Goal: Transaction & Acquisition: Purchase product/service

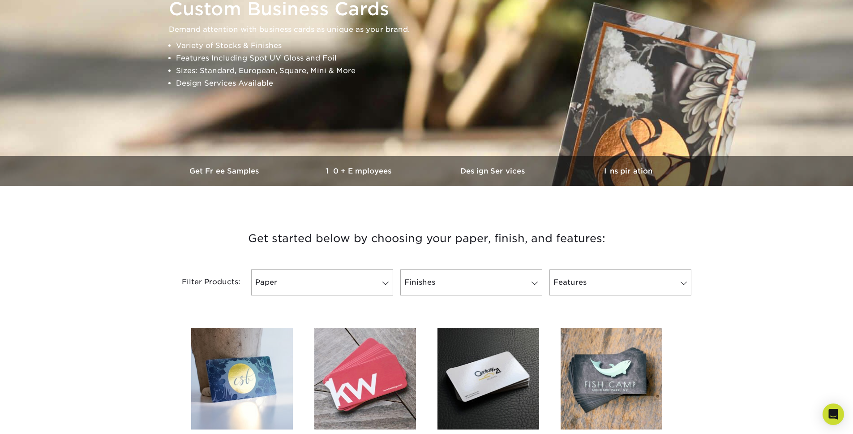
scroll to position [246, 0]
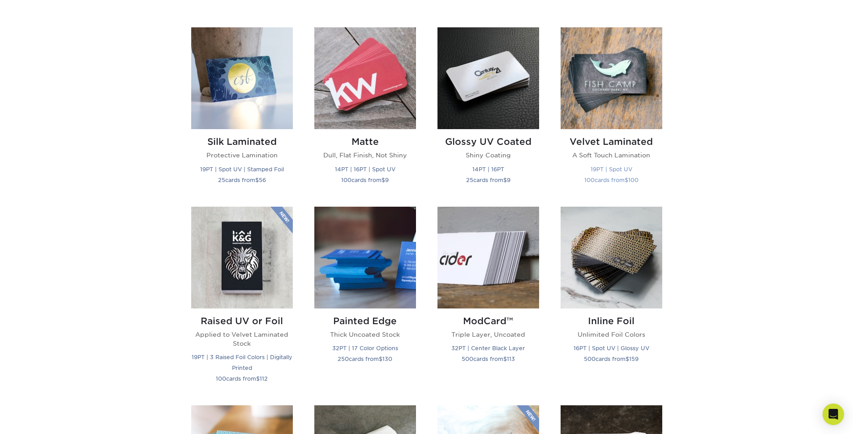
scroll to position [487, 0]
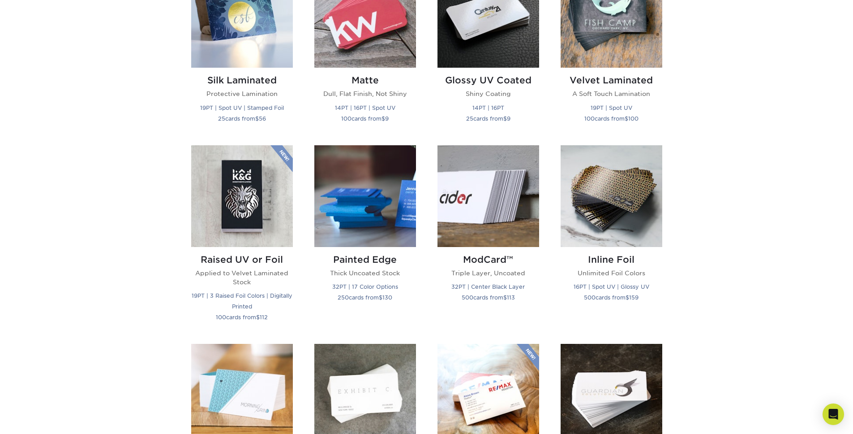
click at [736, 164] on div "Get started below by choosing your paper, finish, and features: Filtered Matche…" at bounding box center [426, 336] width 853 height 980
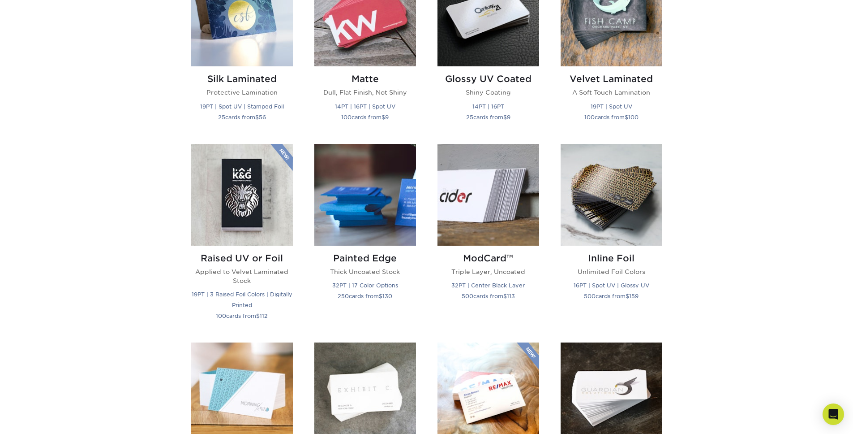
scroll to position [489, 0]
click at [729, 177] on div "Get started below by choosing your paper, finish, and features: Filtered Matche…" at bounding box center [426, 334] width 853 height 980
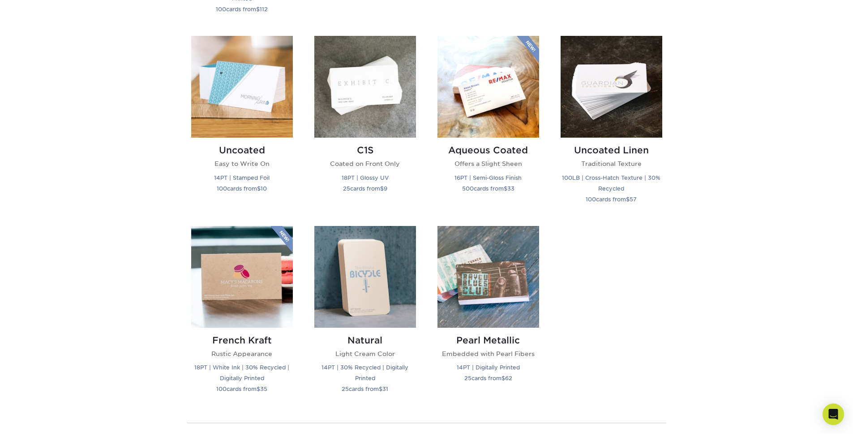
scroll to position [800, 0]
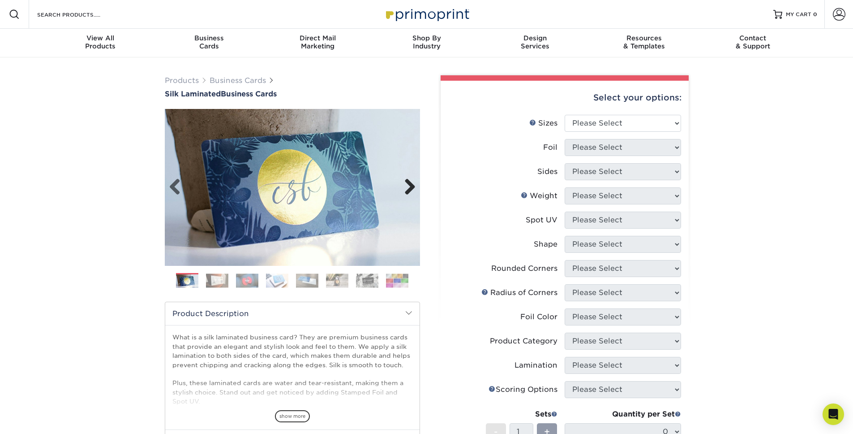
click at [410, 189] on link "Next" at bounding box center [407, 187] width 18 height 18
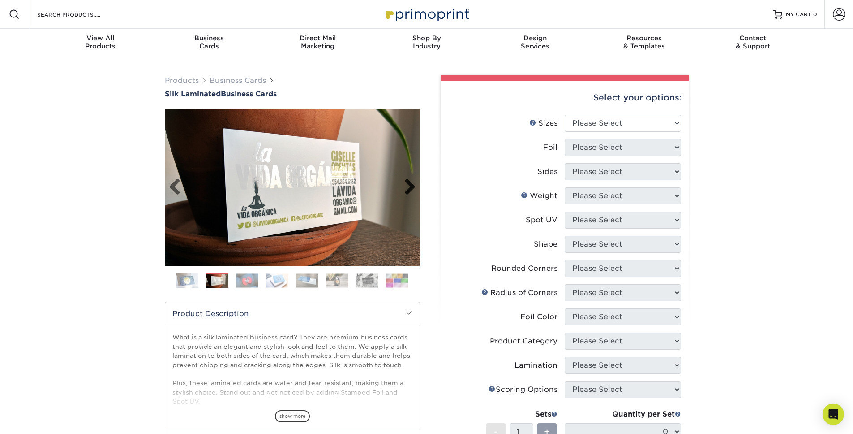
click at [408, 190] on link "Next" at bounding box center [407, 187] width 18 height 18
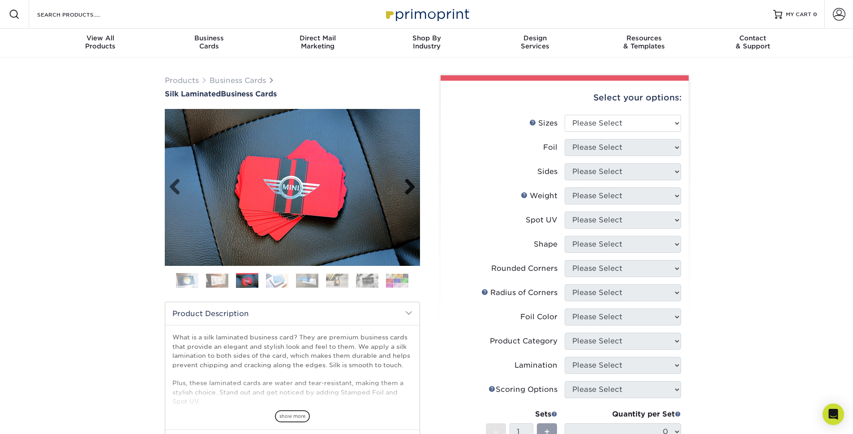
click at [408, 190] on link "Next" at bounding box center [407, 187] width 18 height 18
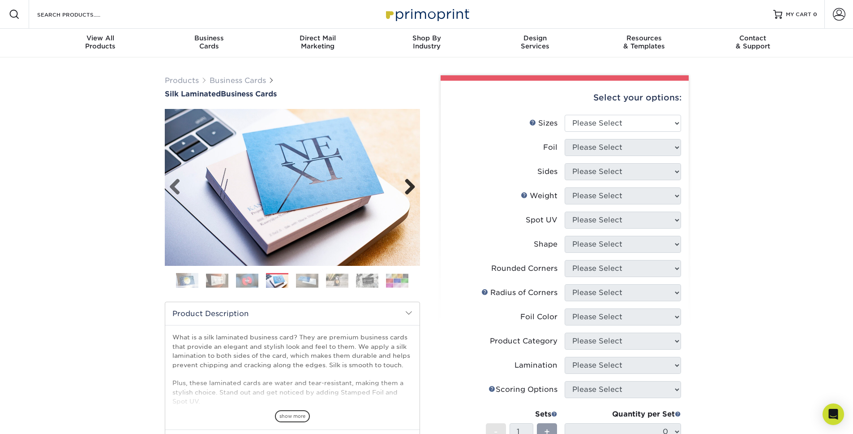
click at [408, 190] on link "Next" at bounding box center [407, 187] width 18 height 18
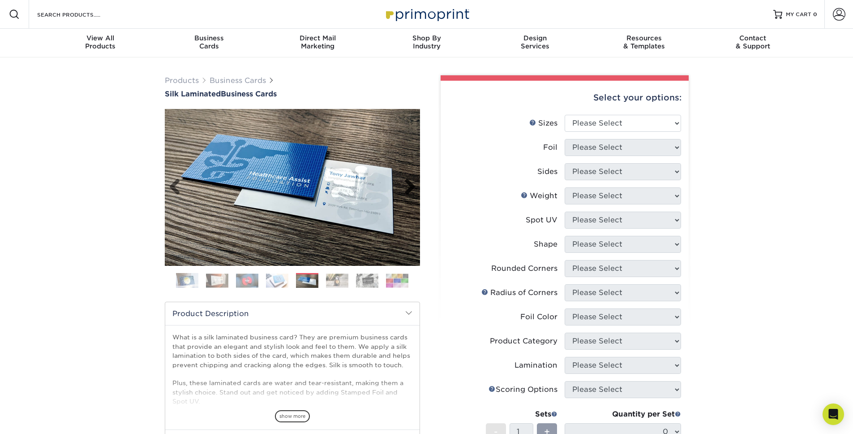
click at [408, 190] on link "Next" at bounding box center [407, 187] width 18 height 18
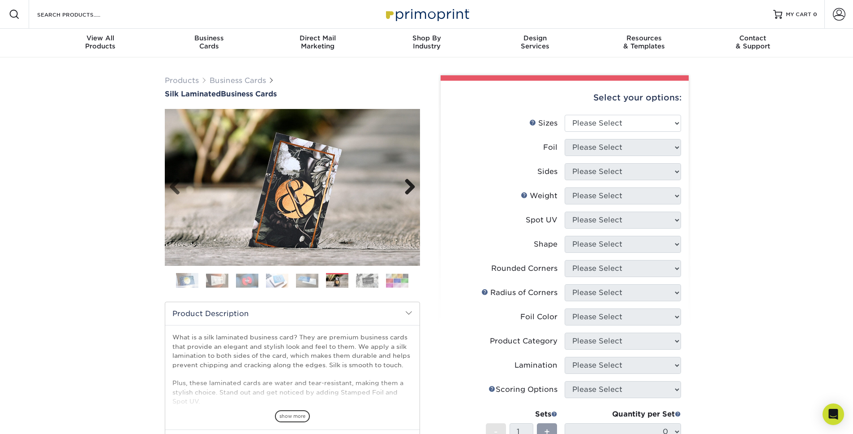
click at [408, 190] on link "Next" at bounding box center [407, 187] width 18 height 18
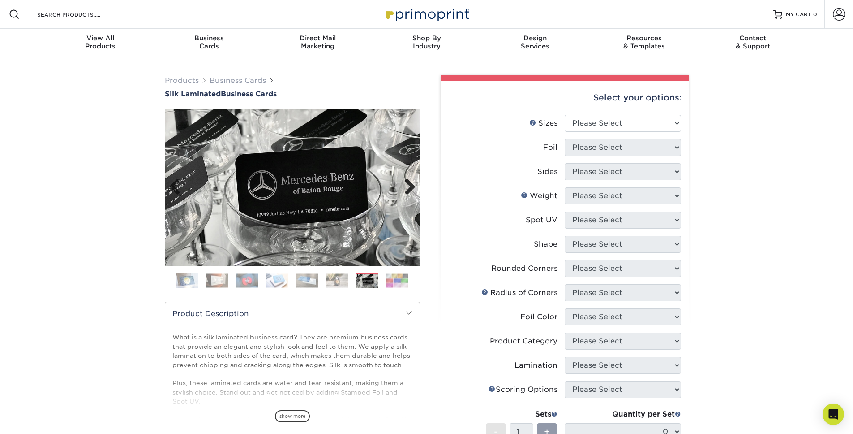
click at [408, 190] on link "Next" at bounding box center [407, 187] width 18 height 18
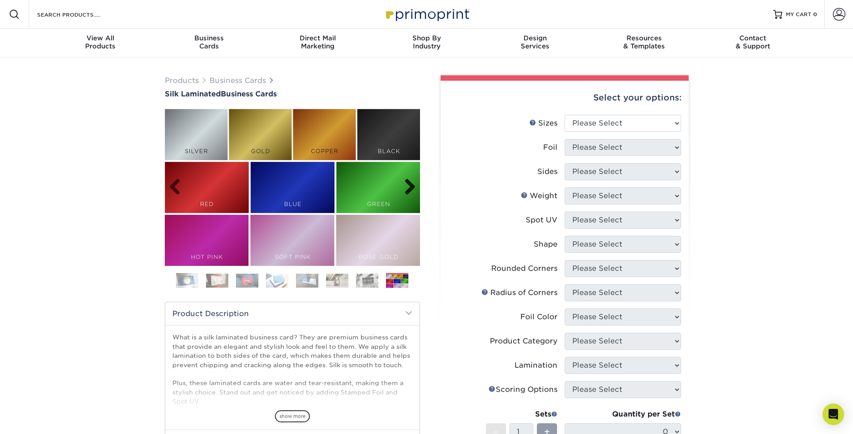
click at [408, 190] on link "Next" at bounding box center [407, 187] width 18 height 18
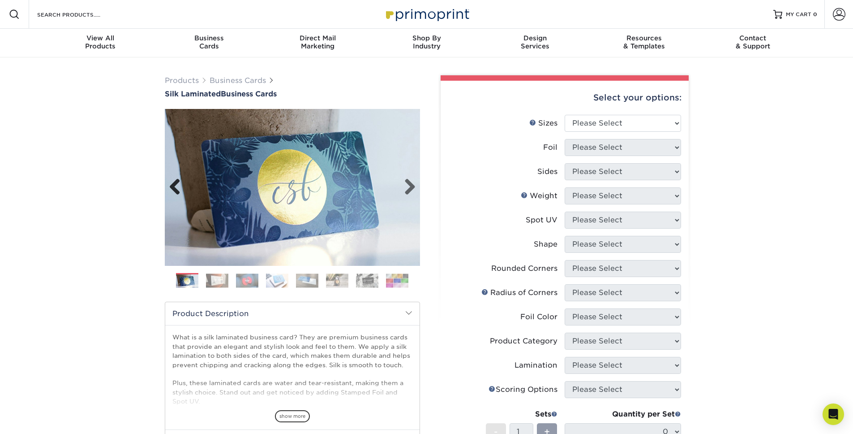
click at [179, 181] on link "Previous" at bounding box center [178, 187] width 18 height 18
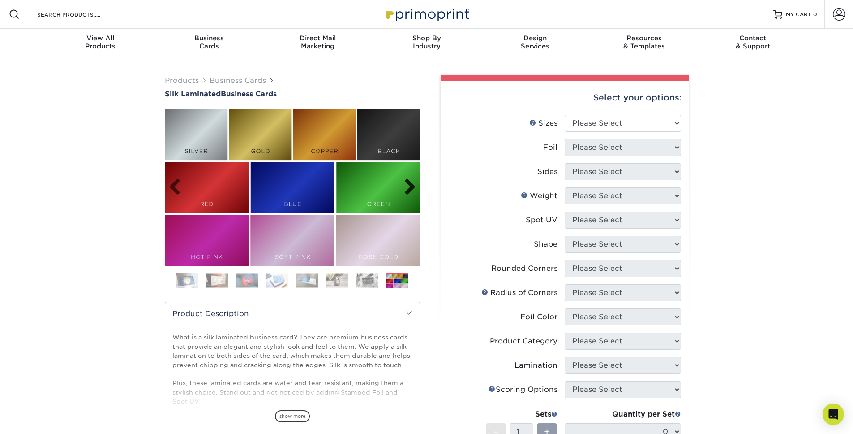
click at [409, 193] on link "Next" at bounding box center [407, 187] width 18 height 18
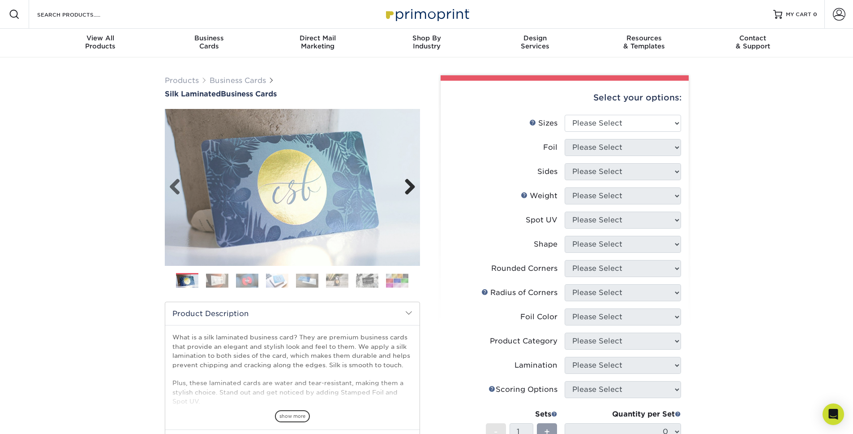
click at [409, 190] on link "Next" at bounding box center [407, 187] width 18 height 18
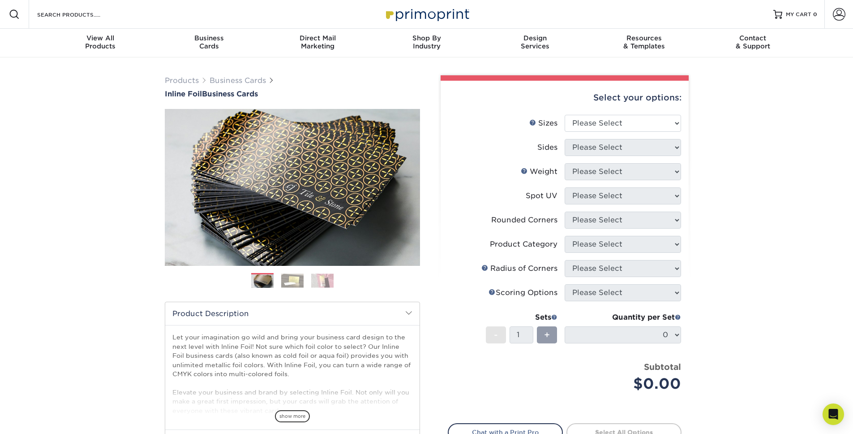
click at [284, 288] on ol at bounding box center [292, 283] width 255 height 21
click at [295, 283] on img at bounding box center [292, 280] width 22 height 14
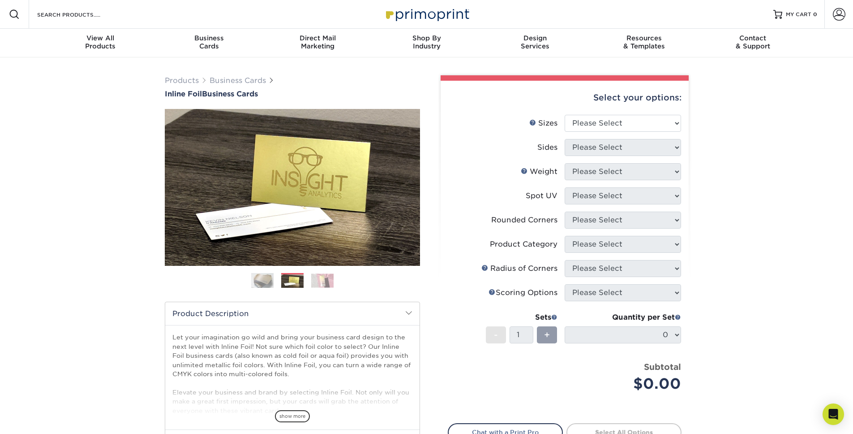
click at [320, 279] on img at bounding box center [322, 280] width 22 height 14
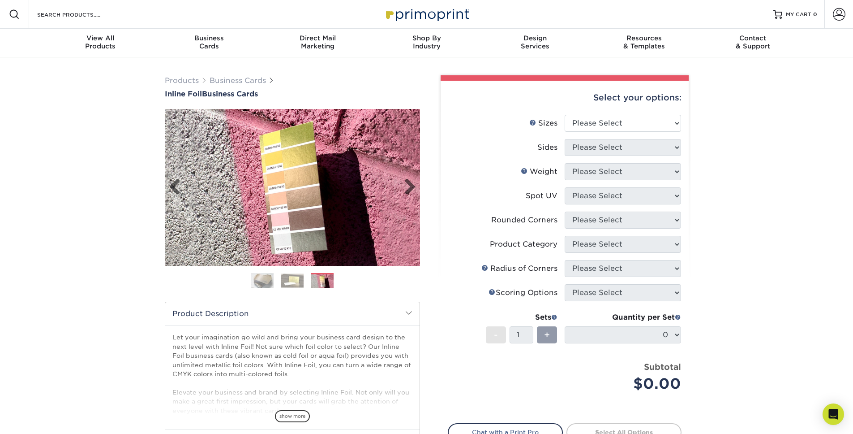
click at [286, 198] on img at bounding box center [292, 187] width 255 height 157
click at [290, 174] on img at bounding box center [292, 187] width 255 height 157
drag, startPoint x: 287, startPoint y: 276, endPoint x: 282, endPoint y: 278, distance: 5.2
click at [287, 276] on img at bounding box center [292, 280] width 22 height 14
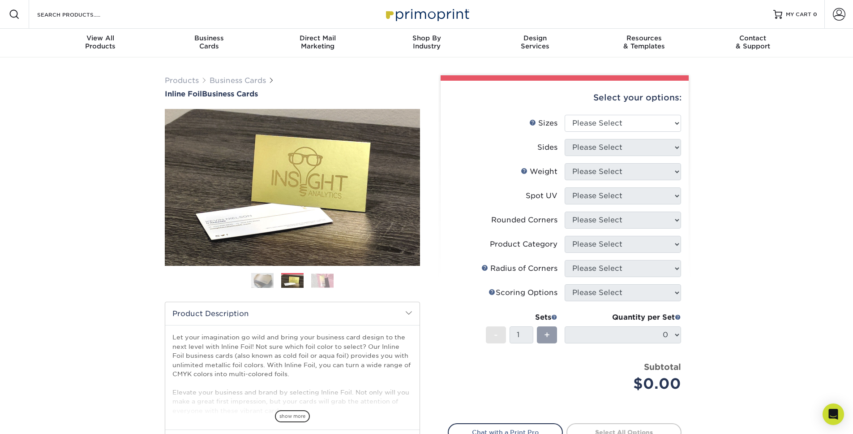
click at [258, 276] on img at bounding box center [262, 280] width 22 height 22
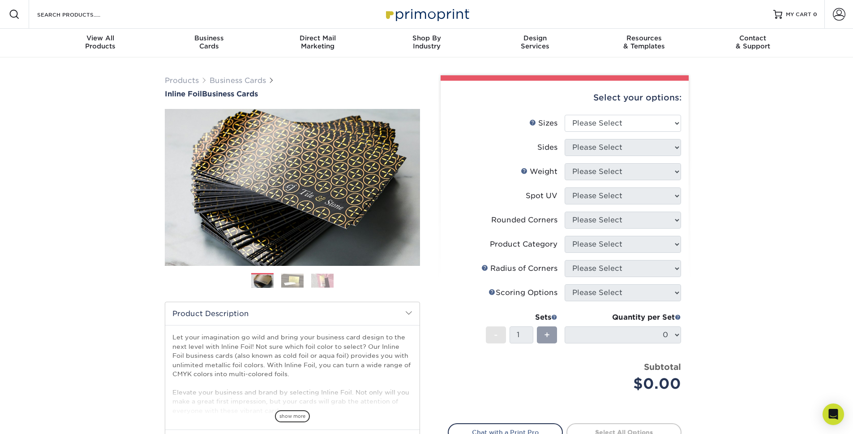
click at [320, 279] on img at bounding box center [322, 280] width 22 height 14
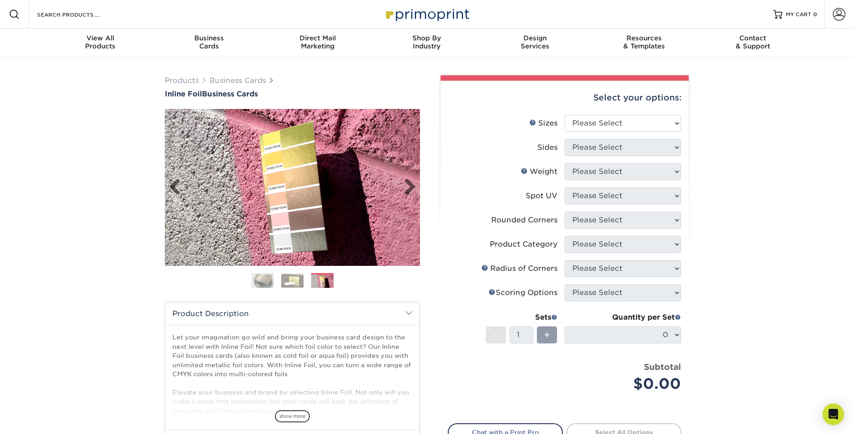
click at [327, 189] on img at bounding box center [292, 187] width 255 height 157
click at [635, 117] on select "Please Select 1.5" x 3.5" - Mini 1.75" x 3.5" - Mini 2" x 2" - Square 2" x 3" -…" at bounding box center [623, 123] width 116 height 17
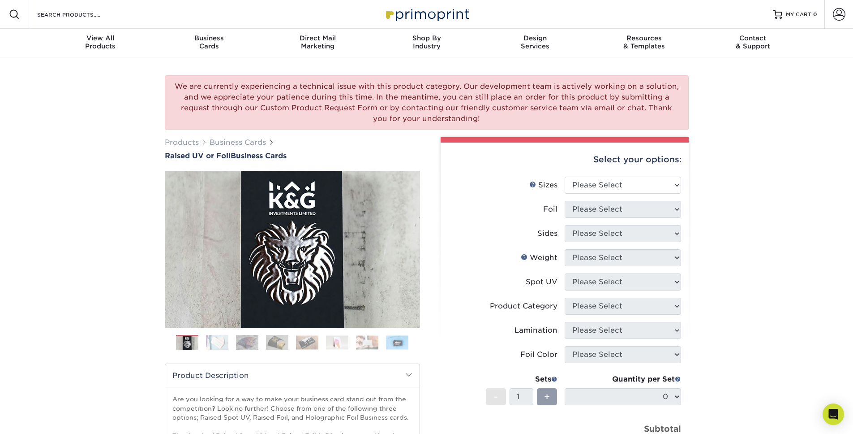
click at [803, 154] on div "We are currently experiencing a technical issue with this product category. Our…" at bounding box center [426, 327] width 853 height 540
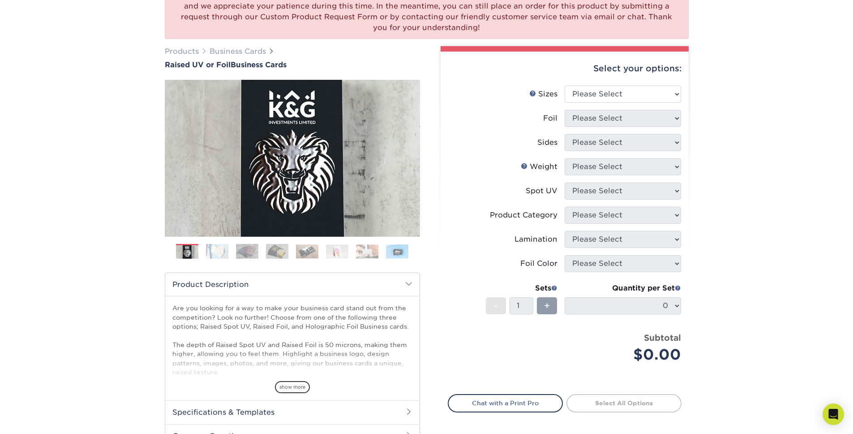
scroll to position [99, 0]
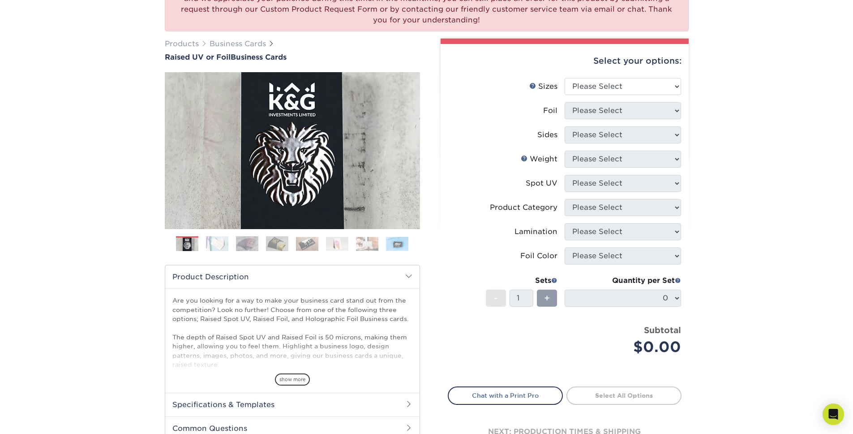
click at [225, 246] on img at bounding box center [217, 244] width 22 height 16
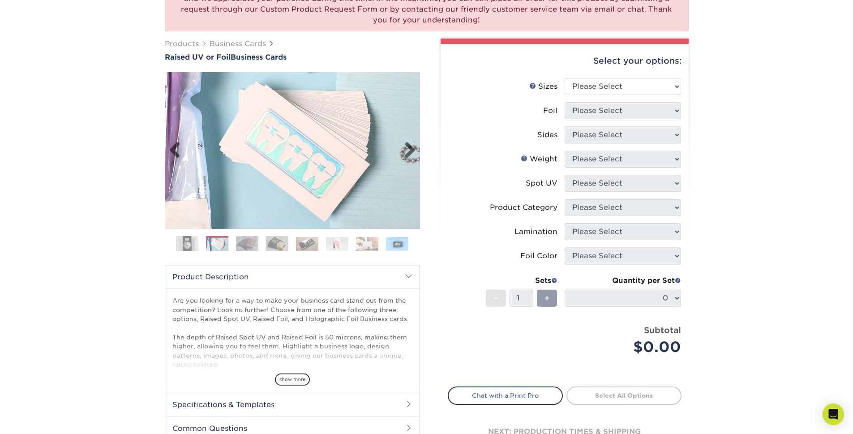
click at [307, 156] on img at bounding box center [292, 150] width 255 height 176
click at [420, 155] on div "Products Business Cards Raised UV or Foil Business Cards Previous" at bounding box center [292, 251] width 269 height 425
click at [412, 154] on link "Next" at bounding box center [407, 151] width 18 height 18
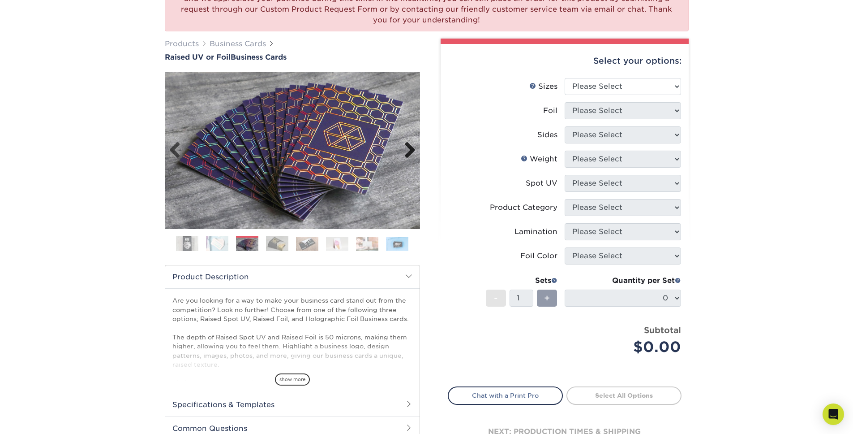
click at [412, 154] on link "Next" at bounding box center [407, 151] width 18 height 18
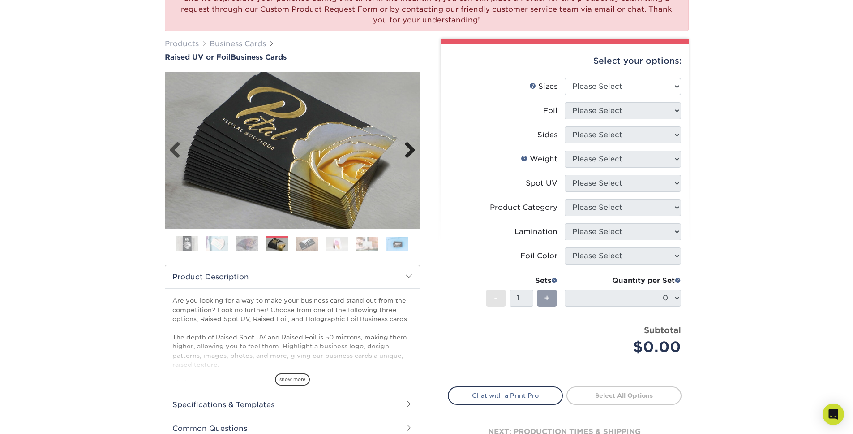
click at [412, 154] on link "Next" at bounding box center [407, 151] width 18 height 18
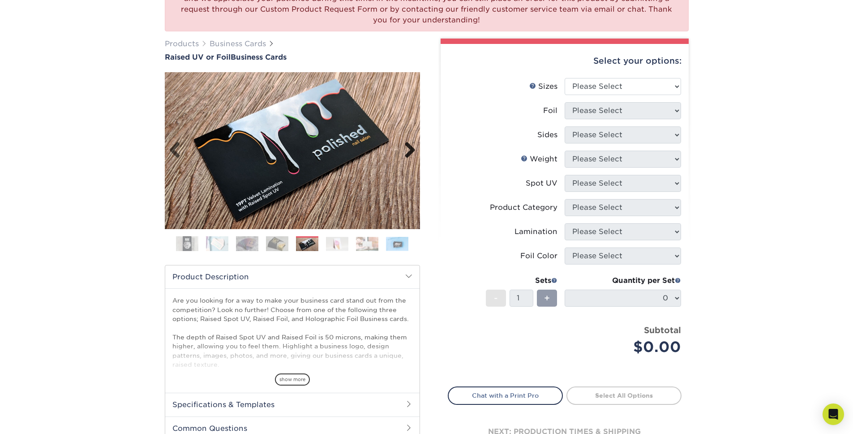
click at [412, 154] on link "Next" at bounding box center [407, 151] width 18 height 18
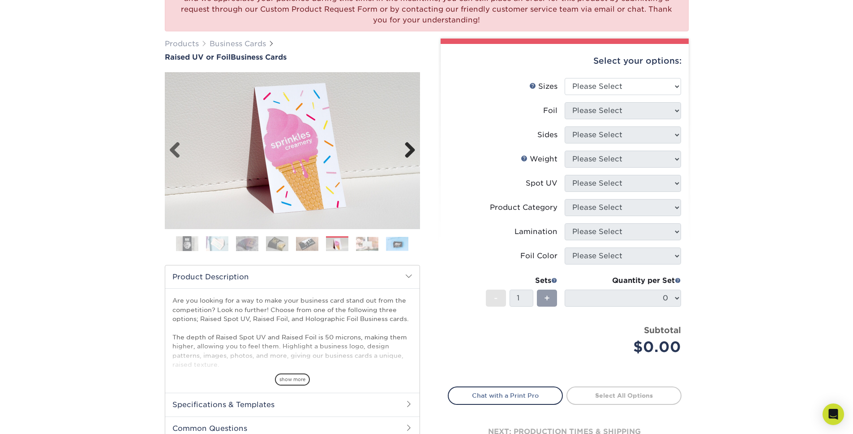
click at [412, 154] on link "Next" at bounding box center [407, 151] width 18 height 18
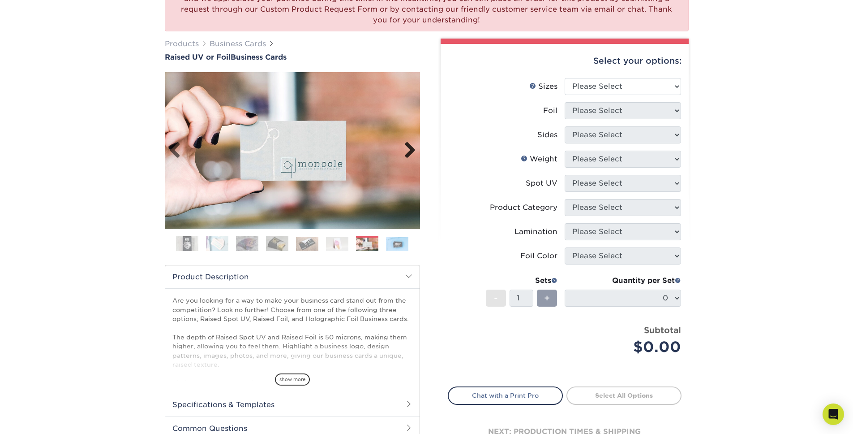
click at [412, 154] on link "Next" at bounding box center [407, 151] width 18 height 18
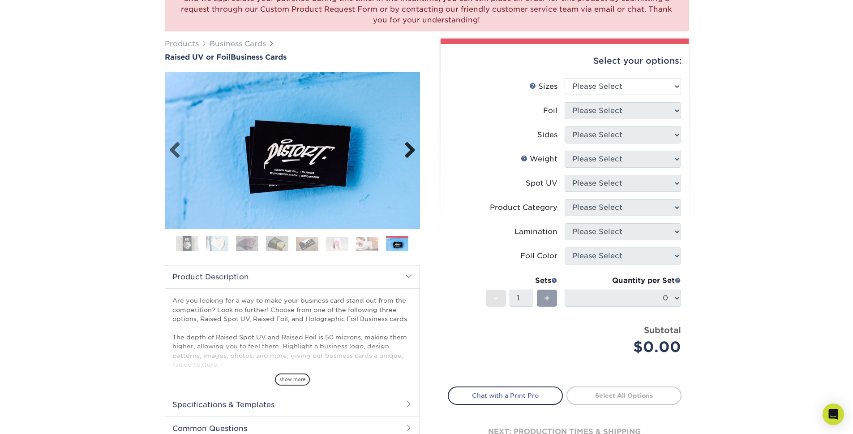
click at [412, 154] on link "Next" at bounding box center [407, 151] width 18 height 18
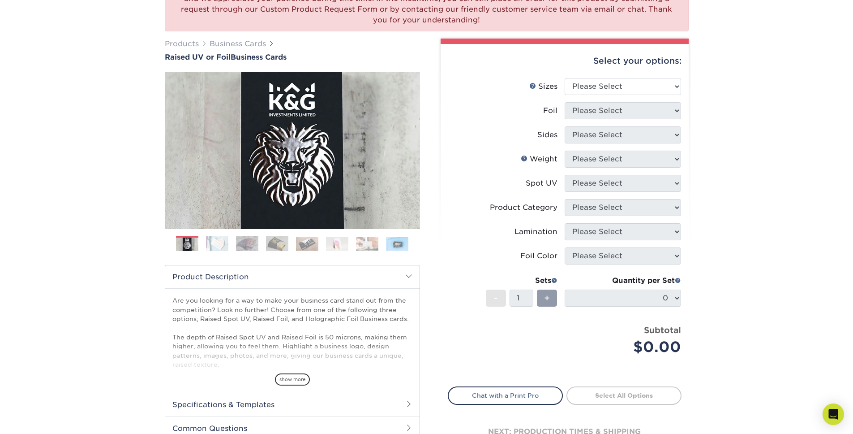
drag, startPoint x: 422, startPoint y: 277, endPoint x: 430, endPoint y: 272, distance: 8.7
click at [422, 277] on div "Products Business Cards Raised UV or Foil Business Cards Previous" at bounding box center [292, 251] width 269 height 425
click at [648, 96] on li "Sizes Help Sizes Please Select 2" x 3.5" - Standard" at bounding box center [564, 90] width 233 height 24
click at [650, 85] on select "Please Select 2" x 3.5" - Standard" at bounding box center [623, 86] width 116 height 17
select select "2.00x3.50"
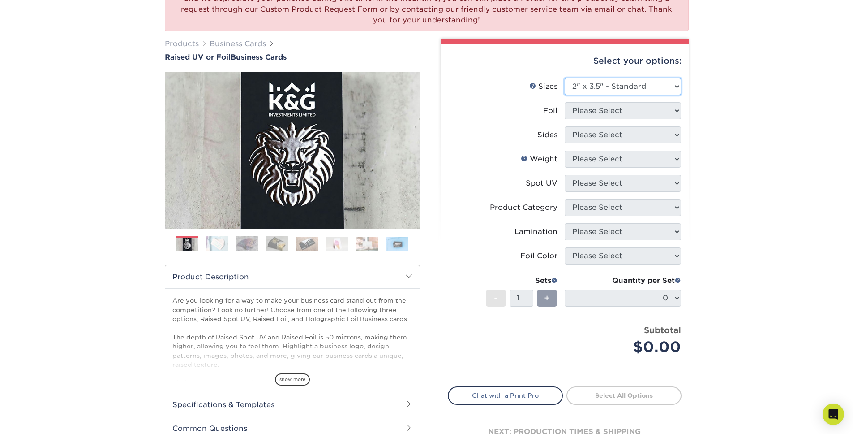
click at [565, 78] on select "Please Select 2" x 3.5" - Standard" at bounding box center [623, 86] width 116 height 17
click at [627, 115] on select "Please Select" at bounding box center [623, 110] width 116 height 17
select select "0"
click at [565, 102] on select "Please Select No Yes" at bounding box center [623, 110] width 116 height 17
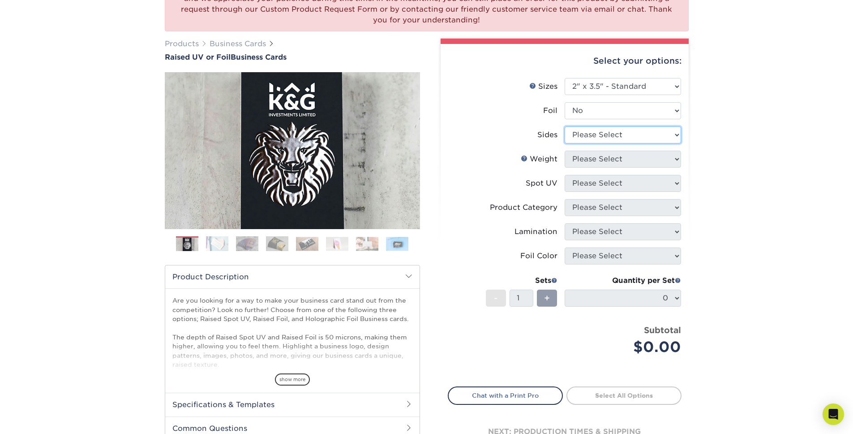
click at [610, 138] on select "Please Select Print Both Sides Print Front Only" at bounding box center [623, 134] width 116 height 17
select select "13abbda7-1d64-4f25-8bb2-c179b224825d"
click at [565, 126] on select "Please Select Print Both Sides Print Front Only" at bounding box center [623, 134] width 116 height 17
click at [595, 164] on select "Please Select 16PT" at bounding box center [623, 158] width 116 height 17
select select "16PT"
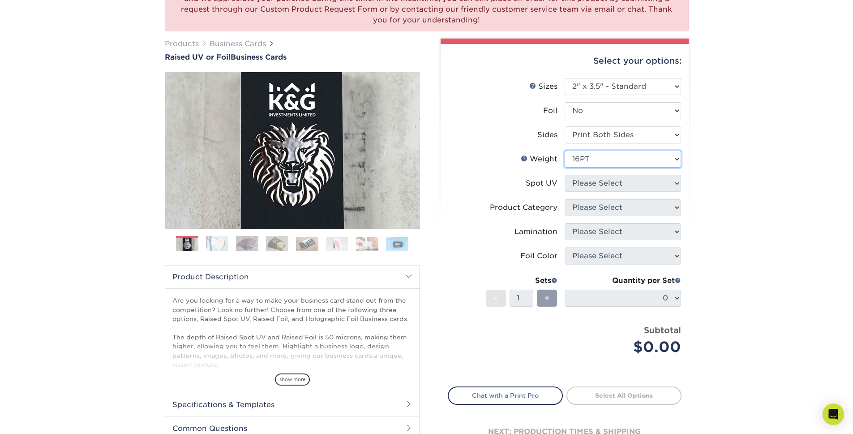
click at [565, 150] on select "Please Select 16PT" at bounding box center [623, 158] width 116 height 17
click at [589, 187] on select "Please Select No Spot UV Front Only" at bounding box center [623, 183] width 116 height 17
select select "1"
click at [565, 175] on select "Please Select No Spot UV Front Only" at bounding box center [623, 183] width 116 height 17
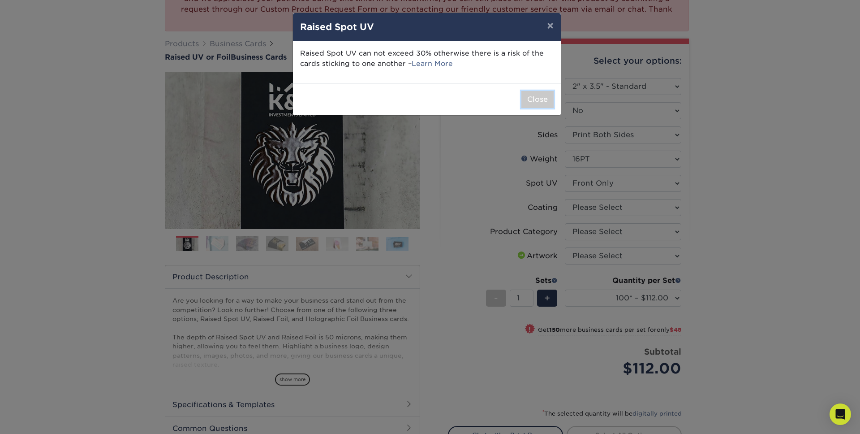
click at [536, 103] on button "Close" at bounding box center [537, 99] width 32 height 17
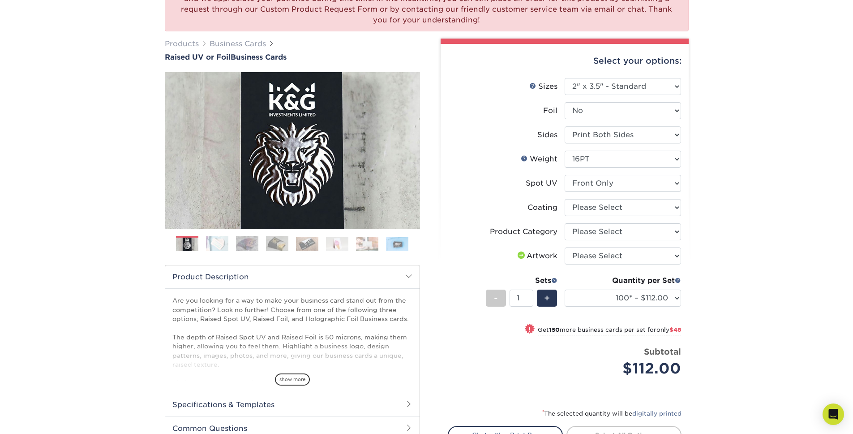
click at [753, 155] on div "We are currently experiencing a technical issue with this product category. Our…" at bounding box center [426, 244] width 853 height 571
click at [621, 203] on select at bounding box center [623, 207] width 116 height 17
click at [627, 199] on select at bounding box center [623, 207] width 116 height 17
select select "3e7618de-abca-4bda-9f97-8b9129e913d8"
click at [565, 199] on select at bounding box center [623, 207] width 116 height 17
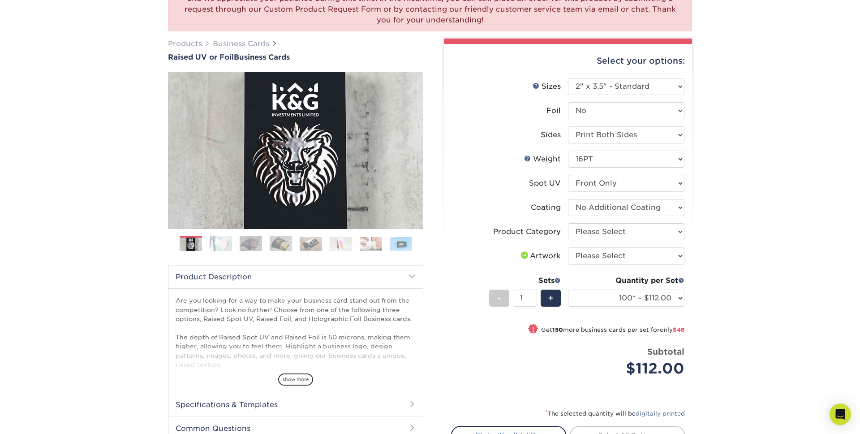
click at [0, 0] on div at bounding box center [0, 0] width 0 height 0
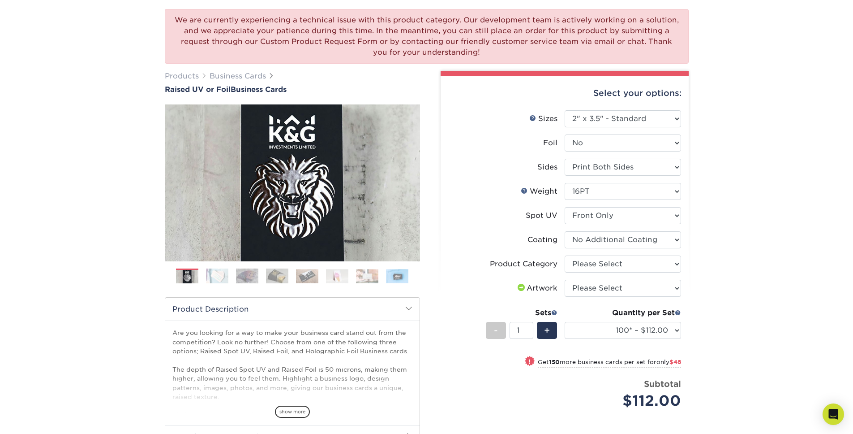
scroll to position [82, 0]
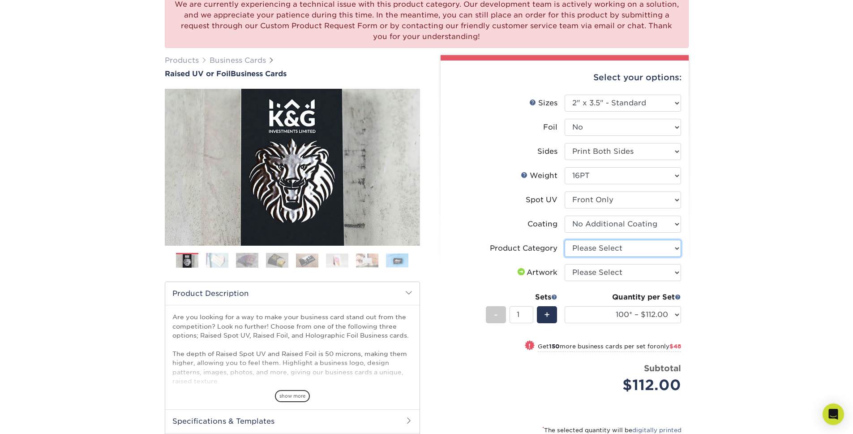
click at [634, 248] on select "Please Select Business Cards" at bounding box center [623, 248] width 116 height 17
select select "3b5148f1-0588-4f88-a218-97bcfdce65c1"
click at [565, 240] on select "Please Select Business Cards" at bounding box center [623, 248] width 116 height 17
click at [758, 232] on div "We are currently experiencing a technical issue with this product category. Our…" at bounding box center [426, 260] width 853 height 571
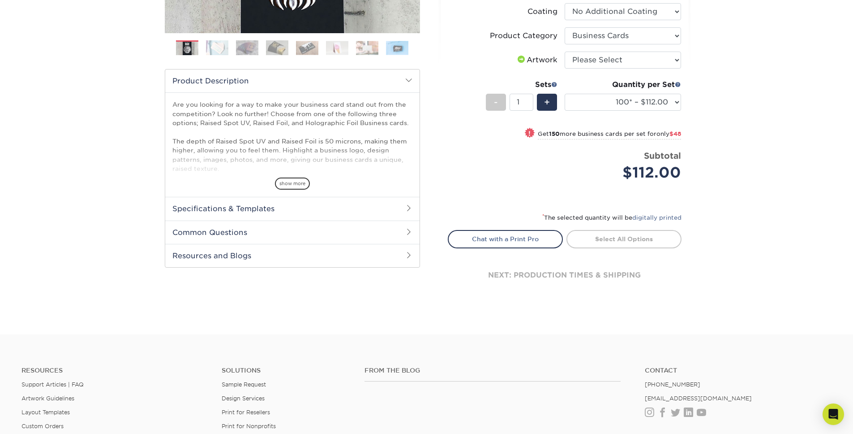
scroll to position [295, 0]
click at [599, 272] on div "next: production times & shipping" at bounding box center [565, 275] width 234 height 54
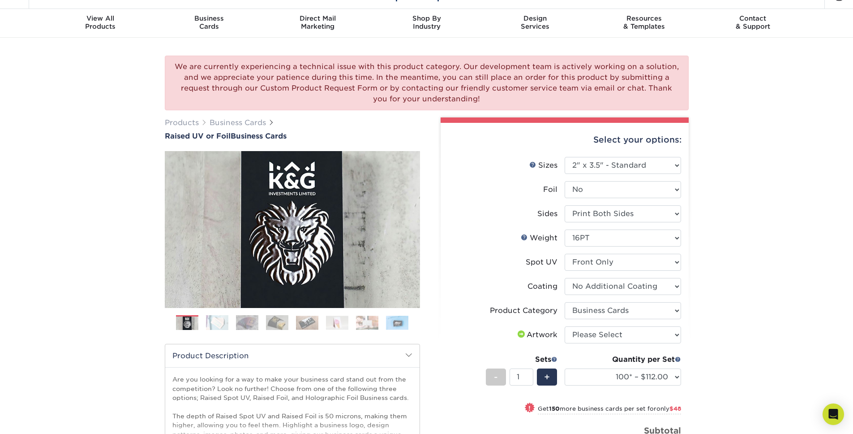
scroll to position [0, 0]
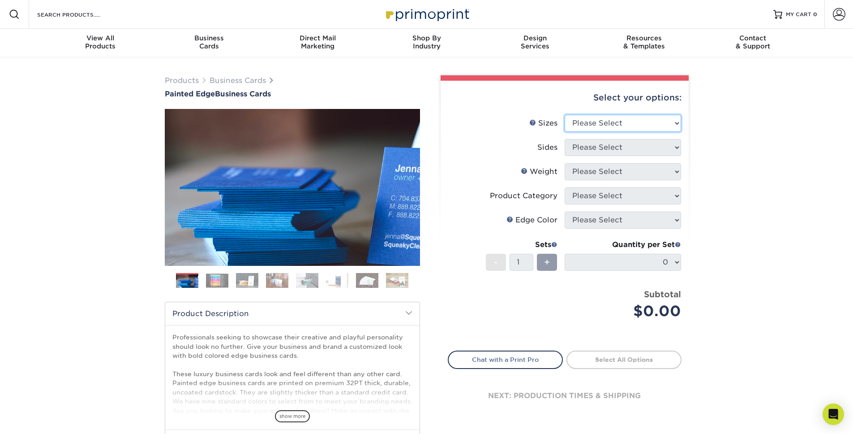
click at [627, 122] on select "Please Select 2" x 3.5" - Standard 2.125" x 3.375" - European 2.5" x 2.5" - Squ…" at bounding box center [623, 123] width 116 height 17
select select "2.00x3.50"
click at [565, 115] on select "Please Select 2" x 3.5" - Standard 2.125" x 3.375" - European 2.5" x 2.5" - Squ…" at bounding box center [623, 123] width 116 height 17
click at [620, 150] on select "Please Select Print Both Sides Print Front Only" at bounding box center [623, 147] width 116 height 17
select select "13abbda7-1d64-4f25-8bb2-c179b224825d"
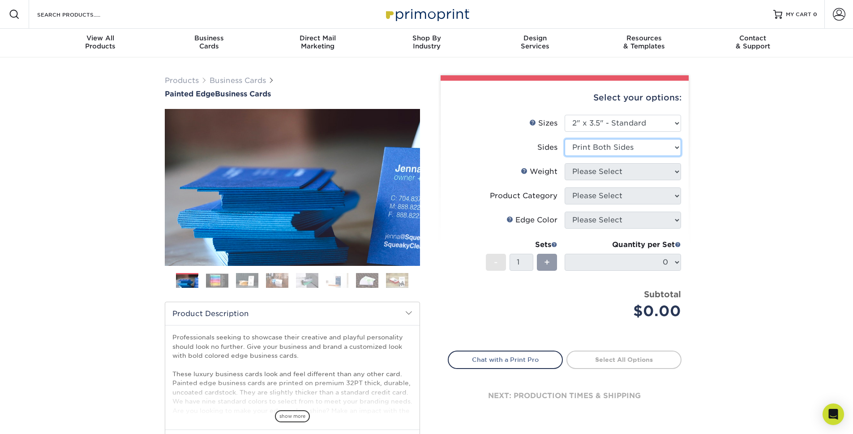
click at [565, 139] on select "Please Select Print Both Sides Print Front Only" at bounding box center [623, 147] width 116 height 17
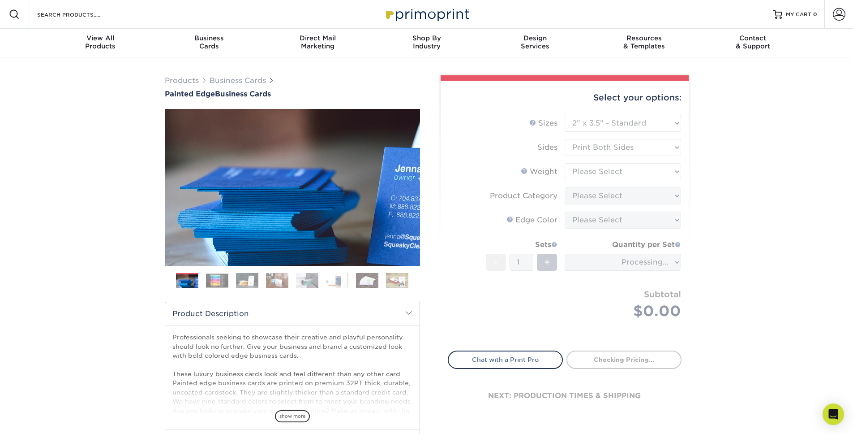
click at [620, 177] on form "Sizes Help Sizes Please Select 2" x 3.5" - Standard 2.125" x 3.375" - European …" at bounding box center [565, 227] width 234 height 225
click at [625, 171] on form "Sizes Help Sizes Please Select 2" x 3.5" - Standard 2.125" x 3.375" - European …" at bounding box center [565, 227] width 234 height 225
click at [621, 173] on form "Sizes Help Sizes Please Select 2" x 3.5" - Standard 2.125" x 3.375" - European …" at bounding box center [565, 227] width 234 height 225
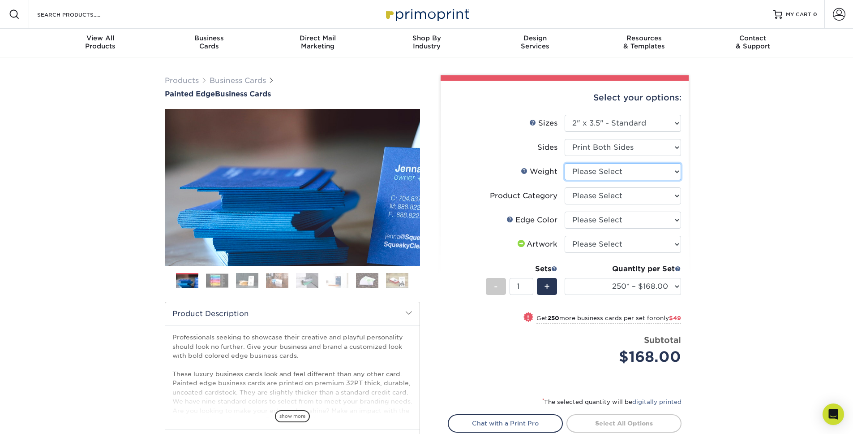
click at [624, 171] on select "Please Select 32PTUC" at bounding box center [623, 171] width 116 height 17
select select "32PTUC"
click at [565, 163] on select "Please Select 32PTUC" at bounding box center [623, 171] width 116 height 17
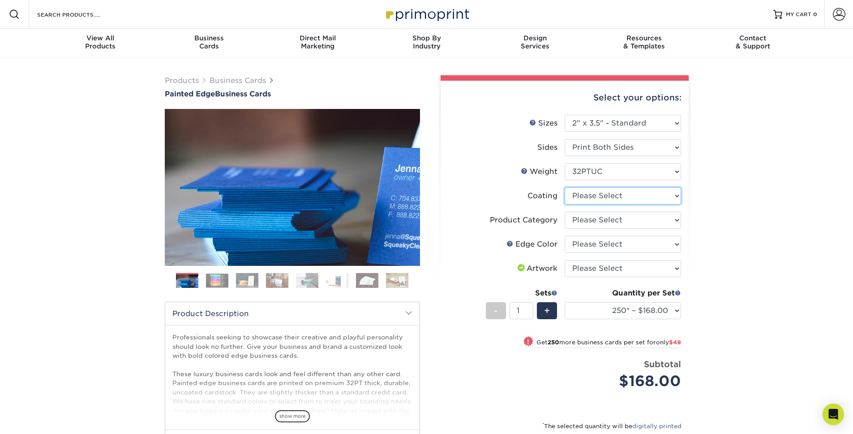
click at [618, 195] on select at bounding box center [623, 195] width 116 height 17
select select "3e7618de-abca-4bda-9f97-8b9129e913d8"
click at [565, 187] on select at bounding box center [623, 195] width 116 height 17
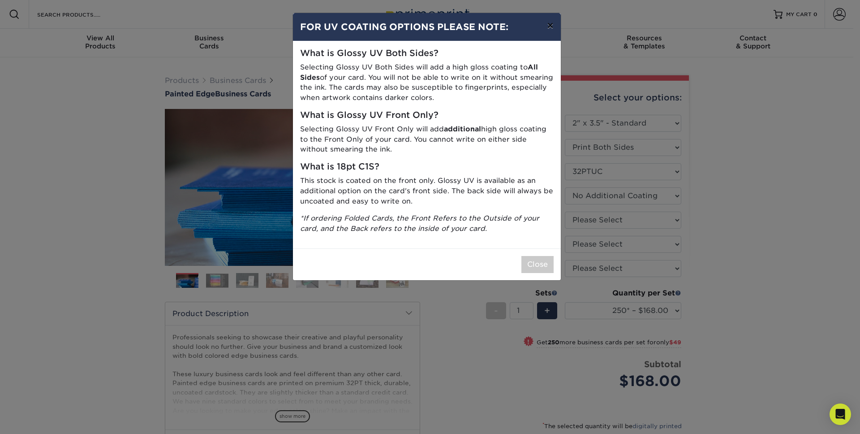
click at [554, 26] on button "×" at bounding box center [550, 25] width 21 height 25
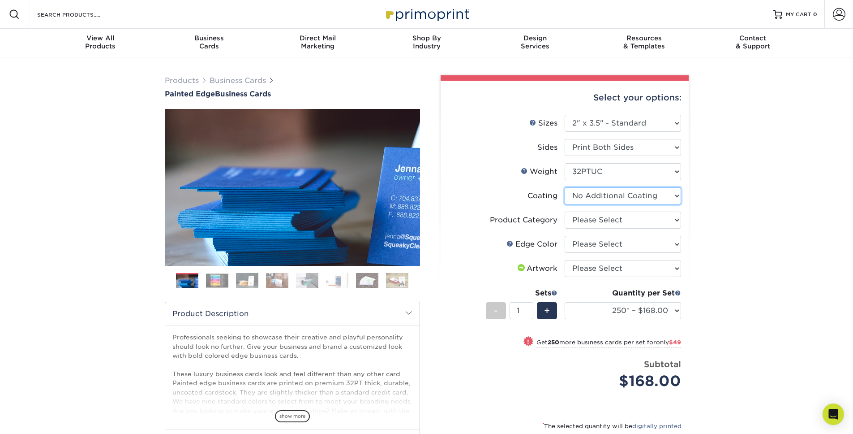
click at [662, 195] on select at bounding box center [623, 195] width 116 height 17
click at [618, 221] on select "Please Select Business Cards" at bounding box center [623, 219] width 116 height 17
select select "3b5148f1-0588-4f88-a218-97bcfdce65c1"
click at [565, 211] on select "Please Select Business Cards" at bounding box center [623, 219] width 116 height 17
drag, startPoint x: 750, startPoint y: 215, endPoint x: 742, endPoint y: 219, distance: 9.6
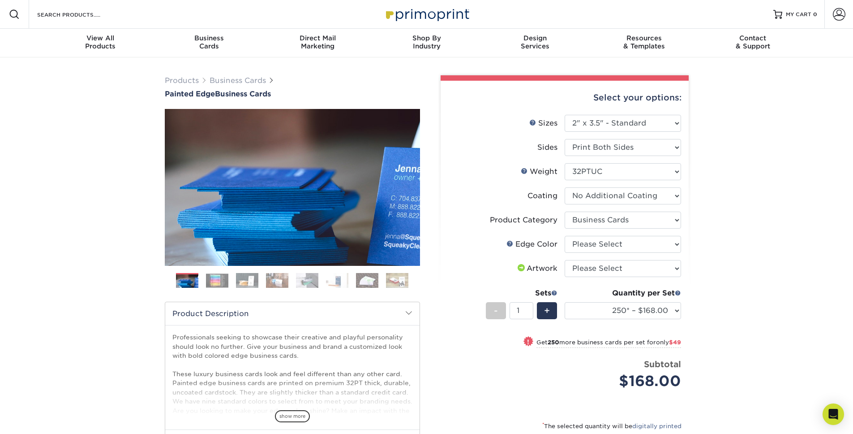
click at [750, 215] on div "Products Business Cards Painted Edge Business Cards Previous Next" at bounding box center [426, 299] width 853 height 485
click at [641, 241] on select "Please Select Charcoal Black Brown Blue Pearlescent Blue Pearlescent Gold Pearl…" at bounding box center [623, 244] width 116 height 17
click at [565, 236] on select "Please Select Charcoal Black Brown Blue Pearlescent Blue Pearlescent Gold Pearl…" at bounding box center [623, 244] width 116 height 17
click at [633, 243] on select "Please Select Charcoal Black Brown Blue Pearlescent Blue Pearlescent Gold Pearl…" at bounding box center [623, 244] width 116 height 17
select select "a1dd4f78-e5b3-498e-8232-956f7b80f10f"
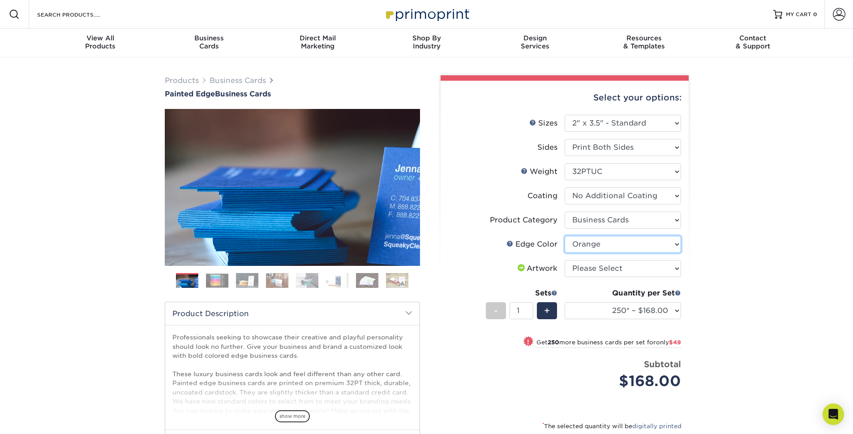
click at [565, 236] on select "Please Select Charcoal Black Brown Blue Pearlescent Blue Pearlescent Gold Pearl…" at bounding box center [623, 244] width 116 height 17
click at [770, 246] on div "Products Business Cards Painted Edge Business Cards Previous Next" at bounding box center [426, 299] width 853 height 485
click at [620, 266] on select "Please Select I will upload files I need a design - $100" at bounding box center [623, 268] width 116 height 17
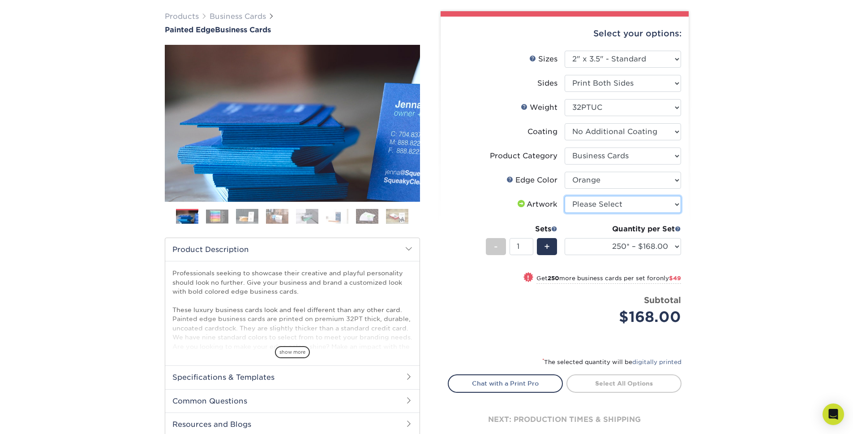
scroll to position [116, 0]
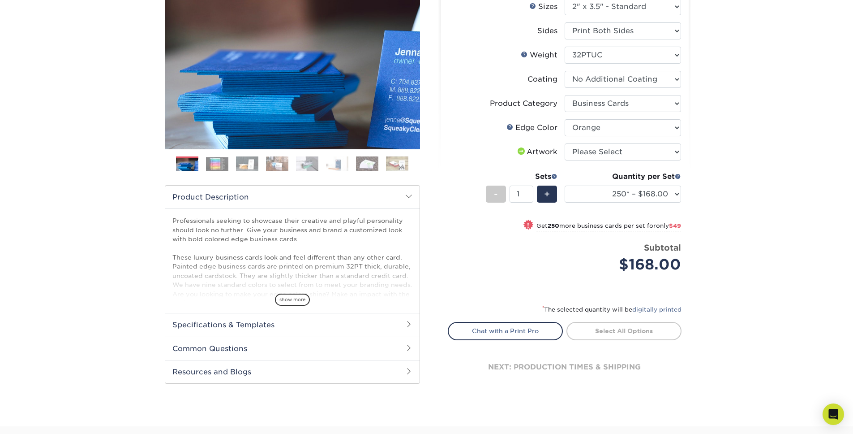
click at [225, 162] on img at bounding box center [217, 164] width 22 height 14
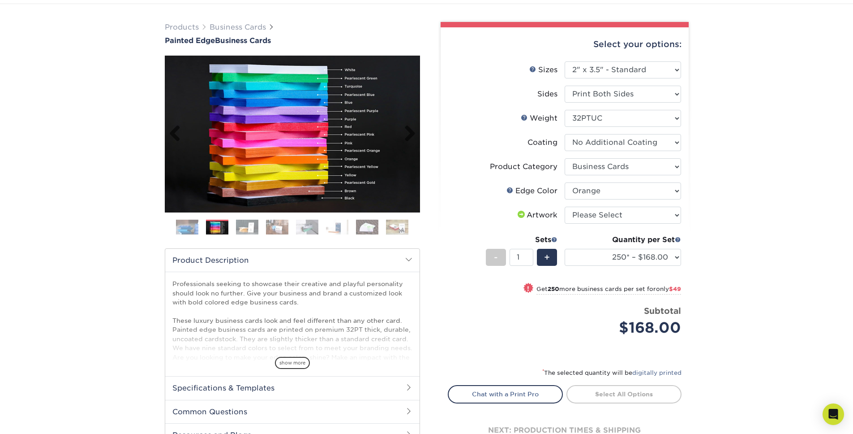
scroll to position [48, 0]
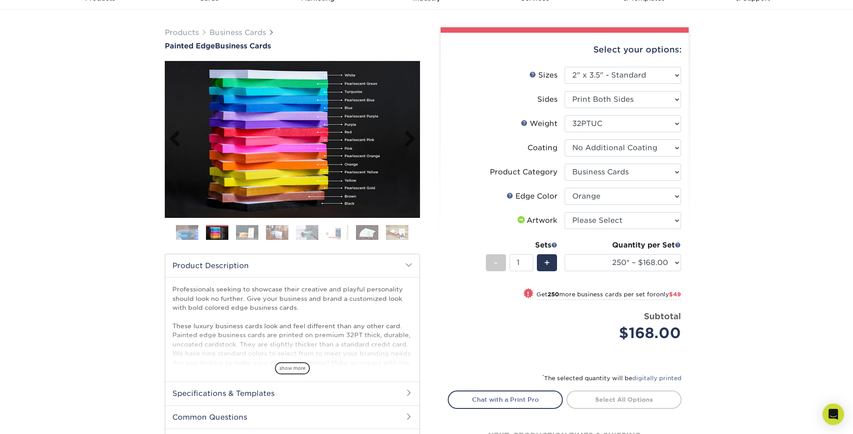
click at [336, 162] on img at bounding box center [292, 139] width 255 height 157
click at [297, 172] on img at bounding box center [292, 139] width 255 height 157
click at [301, 166] on img at bounding box center [292, 139] width 255 height 157
click at [628, 148] on select at bounding box center [623, 147] width 116 height 17
click at [646, 100] on select "Please Select Print Both Sides Print Front Only" at bounding box center [623, 99] width 116 height 17
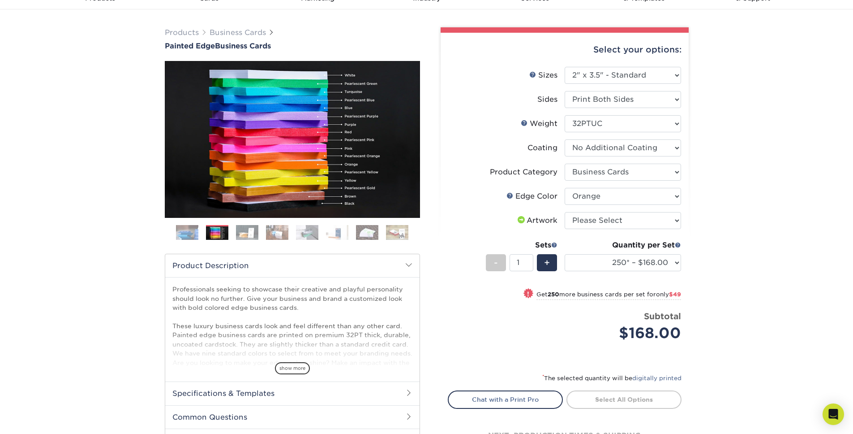
click at [739, 103] on div "Products Business Cards Painted Edge Business Cards Previous Next" at bounding box center [426, 251] width 853 height 485
click at [658, 262] on select "250* – $168.00 500* – $217.00 1000* – $339.00" at bounding box center [623, 262] width 116 height 17
click at [565, 254] on select "250* – $168.00 500* – $217.00 1000* – $339.00" at bounding box center [623, 262] width 116 height 17
click at [742, 269] on div "Products Business Cards Painted Edge Business Cards Previous Next" at bounding box center [426, 251] width 853 height 485
click at [629, 260] on select "250* – $168.00 500* – $217.00 1000* – $339.00" at bounding box center [623, 262] width 116 height 17
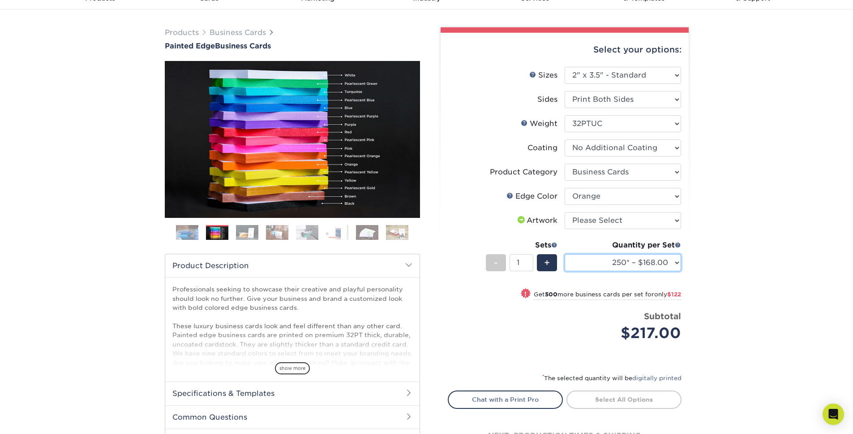
click at [565, 254] on select "250* – $168.00 500* – $217.00 1000* – $339.00" at bounding box center [623, 262] width 116 height 17
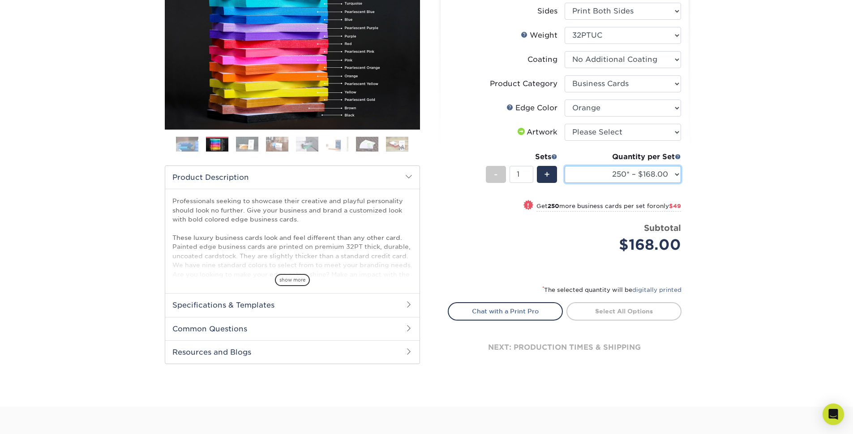
scroll to position [157, 0]
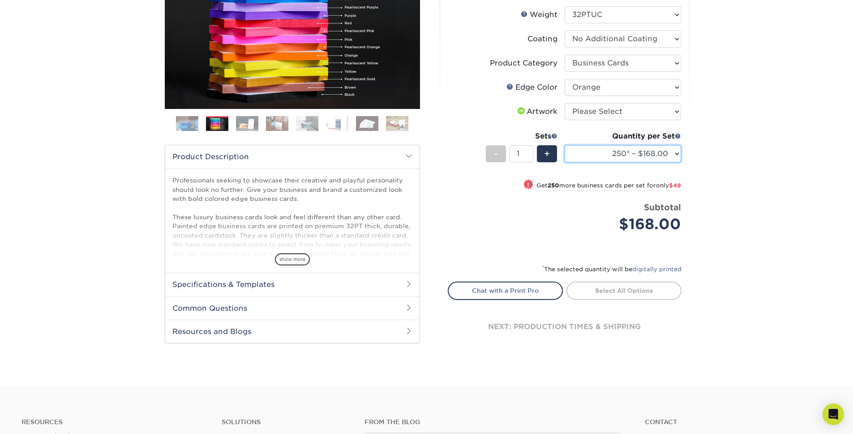
click at [606, 158] on select "250* – $168.00 500* – $217.00 1000* – $339.00" at bounding box center [623, 153] width 116 height 17
select select "500* – $217.00"
click at [565, 145] on select "250* – $168.00 500* – $217.00 1000* – $339.00" at bounding box center [623, 153] width 116 height 17
click at [735, 172] on div "Products Business Cards Painted Edge Business Cards Previous Next" at bounding box center [426, 143] width 853 height 485
click at [730, 167] on div "Products Business Cards Painted Edge Business Cards Previous Next" at bounding box center [426, 143] width 853 height 485
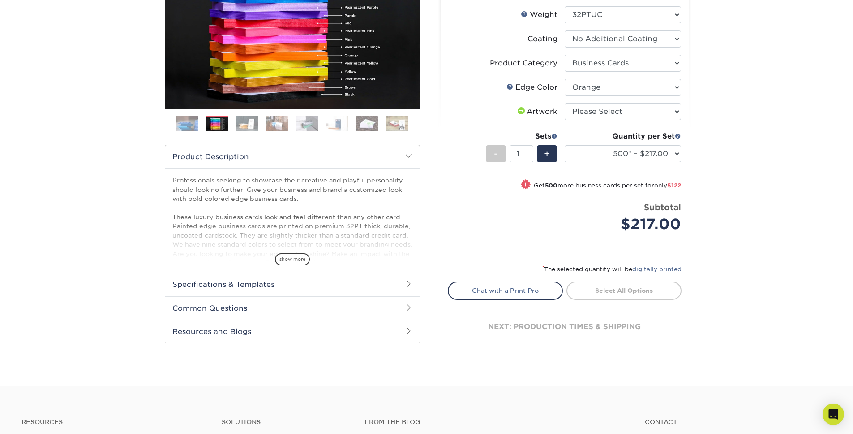
click at [532, 327] on div "next: production times & shipping" at bounding box center [565, 327] width 234 height 54
click at [531, 327] on div "next: production times & shipping" at bounding box center [565, 327] width 234 height 54
click at [532, 327] on div "next: production times & shipping" at bounding box center [565, 327] width 234 height 54
click at [533, 327] on div "next: production times & shipping" at bounding box center [565, 327] width 234 height 54
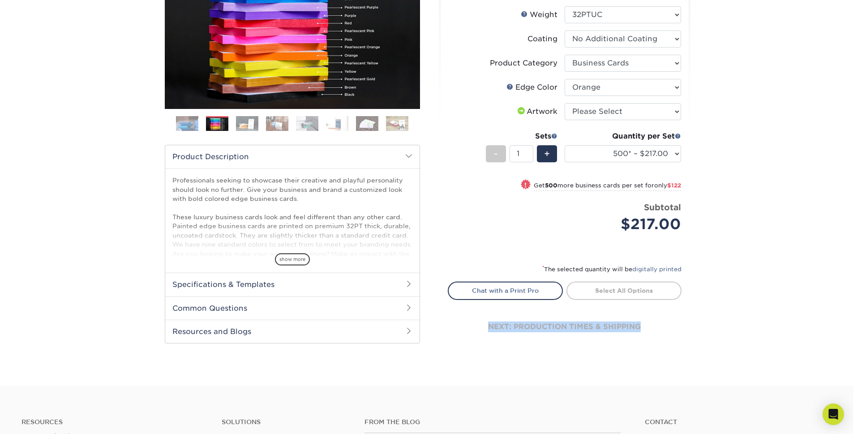
click at [533, 327] on div "next: production times & shipping" at bounding box center [565, 327] width 234 height 54
click at [606, 112] on select "Please Select I will upload files I need a design - $100" at bounding box center [623, 111] width 116 height 17
select select "upload"
click at [565, 103] on select "Please Select I will upload files I need a design - $100" at bounding box center [623, 111] width 116 height 17
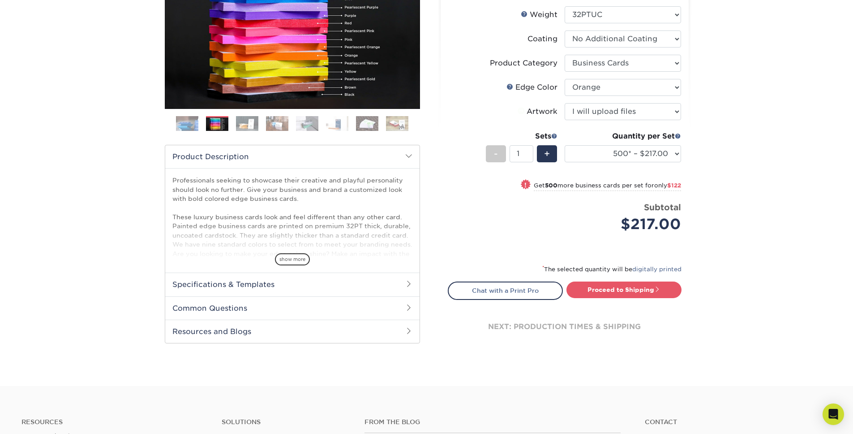
click at [766, 133] on div "Products Business Cards Painted Edge Business Cards Previous Next" at bounding box center [426, 143] width 853 height 485
click at [637, 292] on link "Proceed to Shipping" at bounding box center [624, 289] width 115 height 16
type input "Set 1"
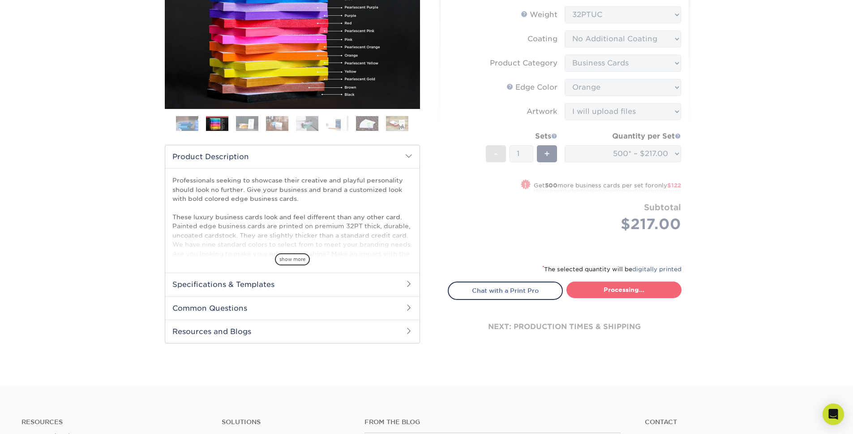
select select "31d45b01-d4a6-4b39-b84d-4391606115ca"
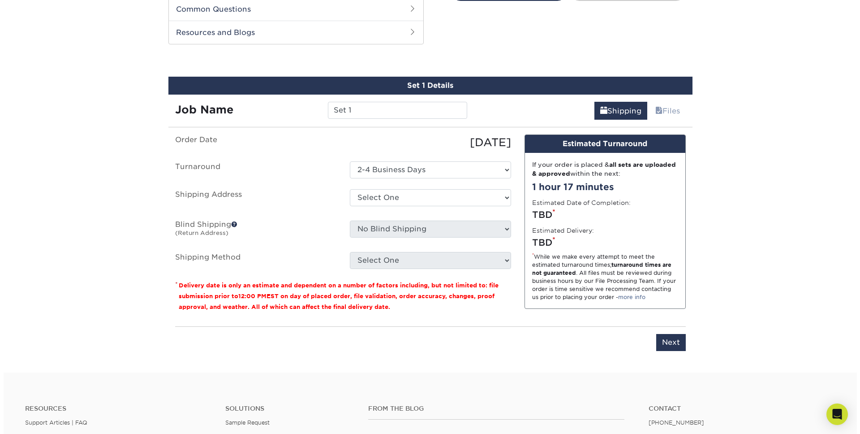
scroll to position [463, 0]
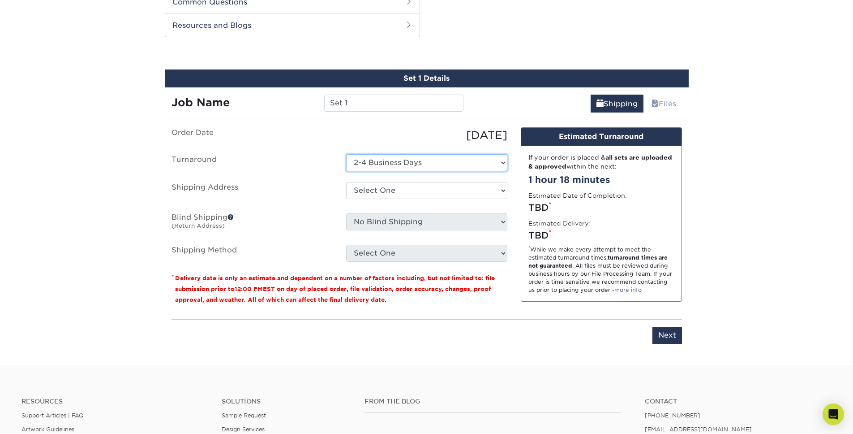
click at [396, 161] on select "Select One 2-4 Business Days" at bounding box center [426, 162] width 161 height 17
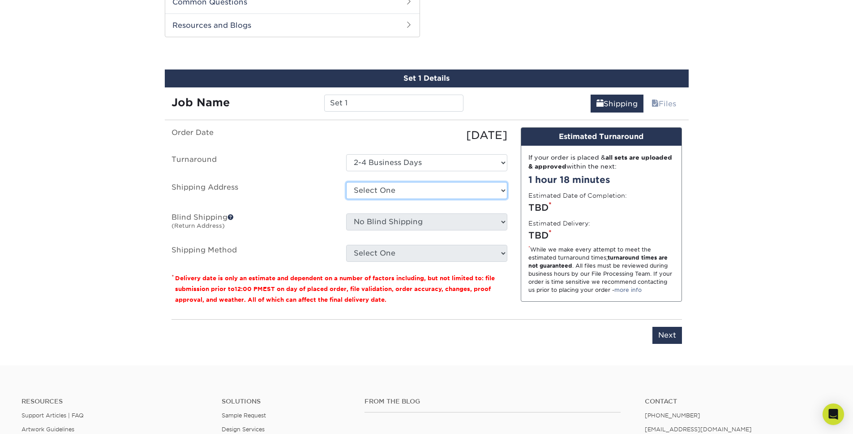
click at [442, 193] on select "Select One + Add New Address - Login" at bounding box center [426, 190] width 161 height 17
select select "newaddress"
click at [346, 182] on select "Select One + Add New Address - Login" at bounding box center [426, 190] width 161 height 17
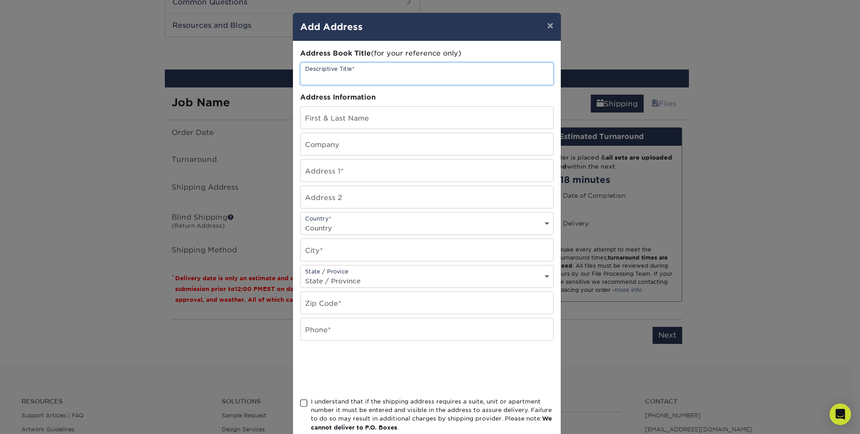
click at [388, 77] on input "text" at bounding box center [427, 74] width 253 height 22
type input "Omnidian"
type input "[PERSON_NAME]"
type input "[STREET_ADDRESS]"
select select "US"
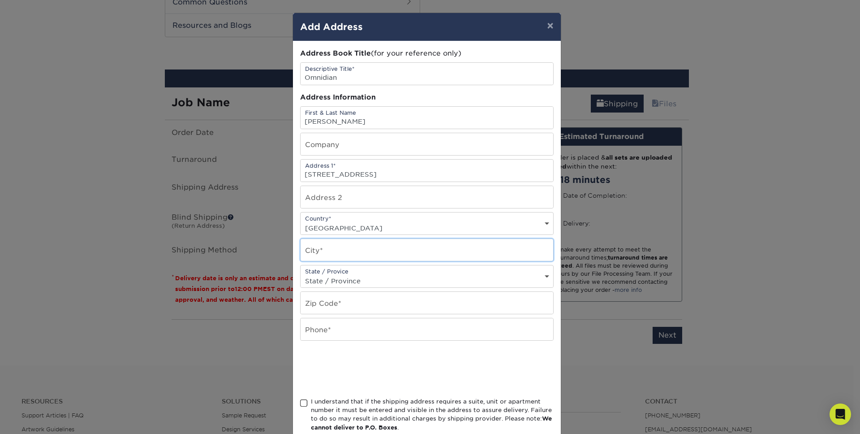
type input "[GEOGRAPHIC_DATA]"
select select "FL"
type input "32609"
type input "3529896375"
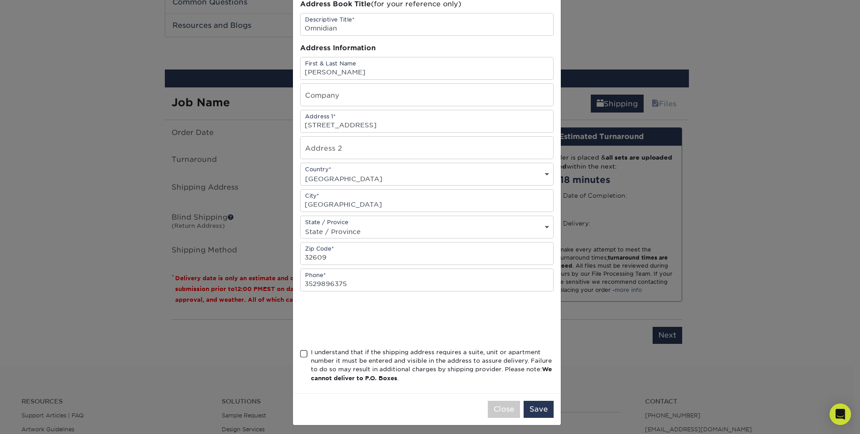
scroll to position [53, 0]
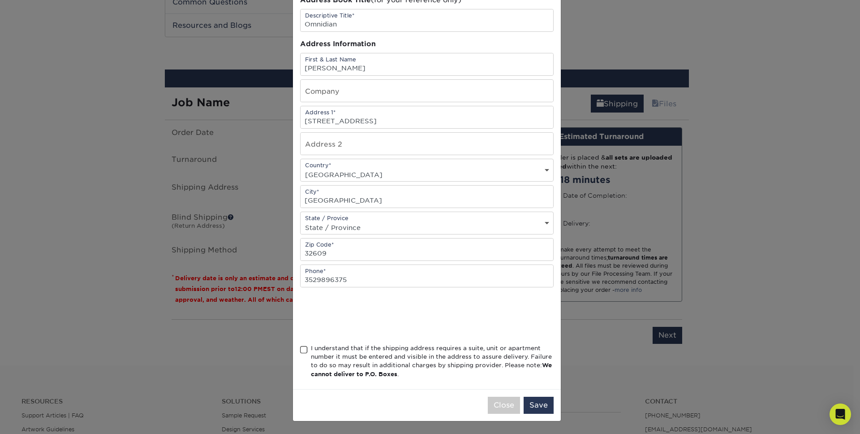
click at [345, 360] on div "I understand that if the shipping address requires a suite, unit or apartment n…" at bounding box center [432, 361] width 243 height 35
click at [0, 0] on input "I understand that if the shipping address requires a suite, unit or apartment n…" at bounding box center [0, 0] width 0 height 0
click at [539, 408] on button "Save" at bounding box center [539, 404] width 30 height 17
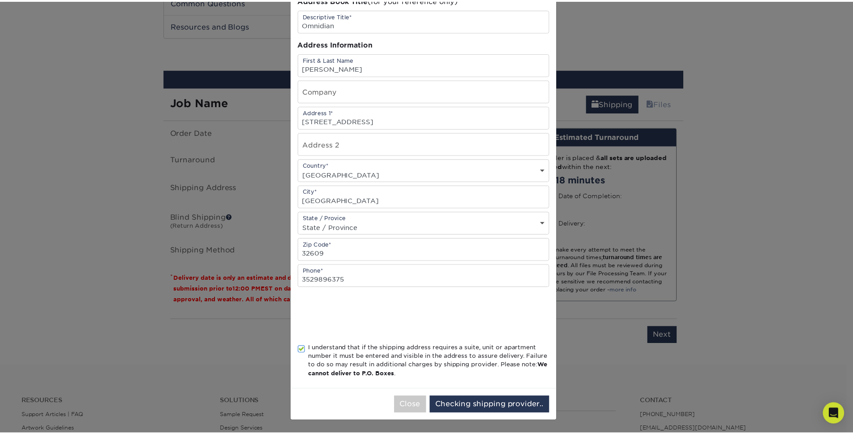
scroll to position [0, 0]
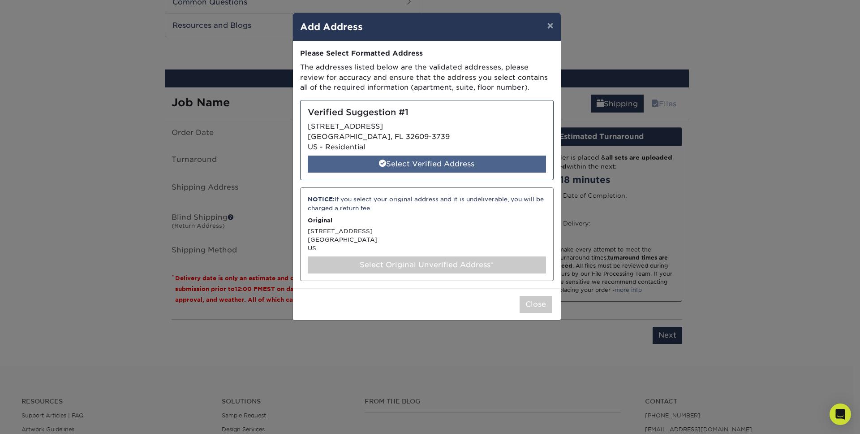
click at [467, 162] on div "Select Verified Address" at bounding box center [427, 163] width 238 height 17
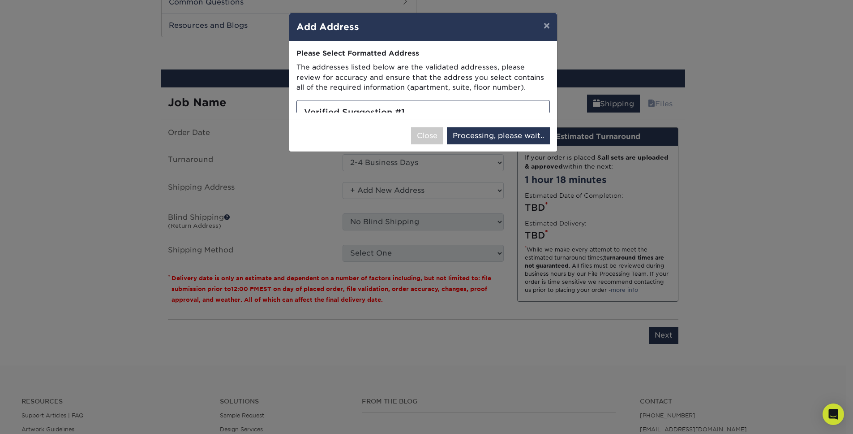
select select "285615"
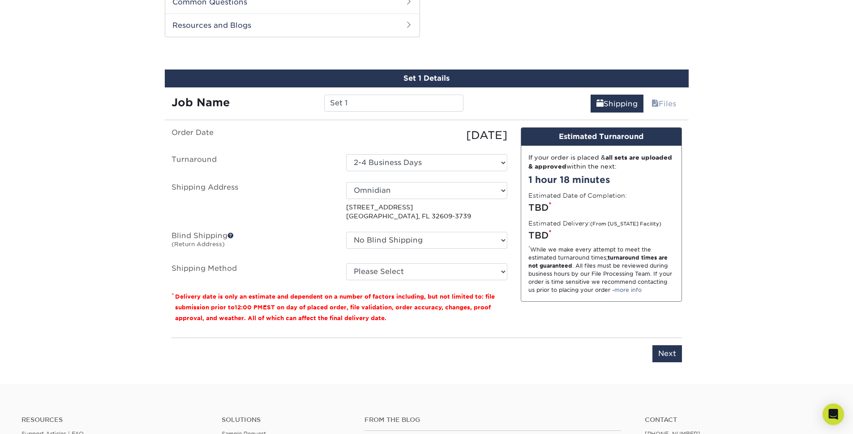
click at [232, 234] on span at bounding box center [231, 235] width 6 height 6
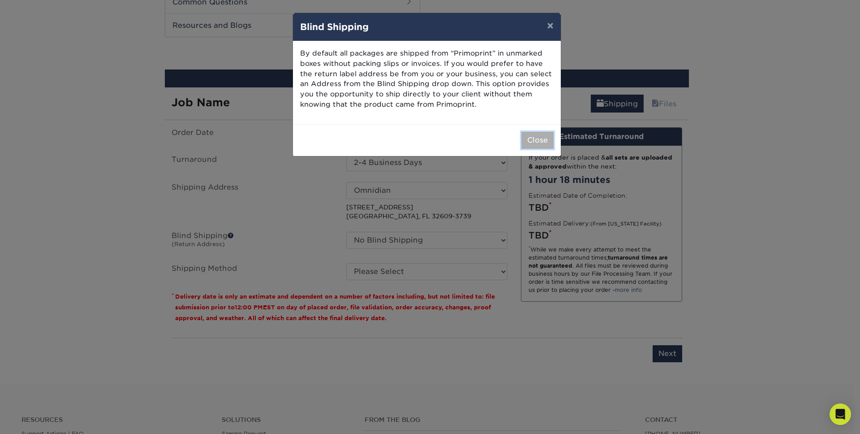
click at [541, 142] on button "Close" at bounding box center [537, 140] width 32 height 17
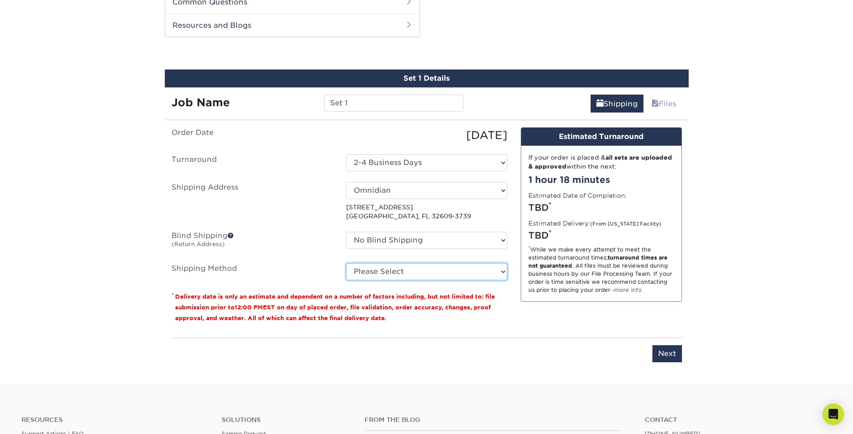
click at [441, 273] on select "Please Select Ground Shipping (+$8.96) 3 Day Shipping Service (+$20.04) 2 Day A…" at bounding box center [426, 271] width 161 height 17
select select "01"
click at [346, 263] on select "Please Select Ground Shipping (+$8.96) 3 Day Shipping Service (+$20.04) 2 Day A…" at bounding box center [426, 271] width 161 height 17
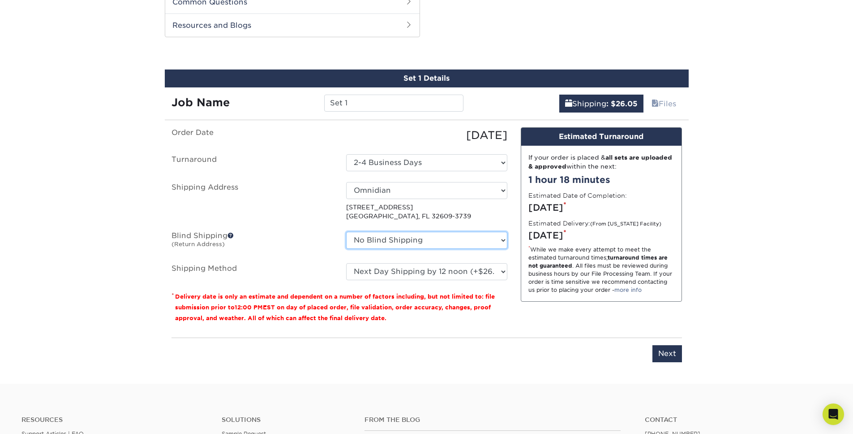
click at [379, 246] on select "No Blind Shipping + Add New Address" at bounding box center [426, 240] width 161 height 17
click at [460, 159] on select "Select One 2-4 Business Days" at bounding box center [426, 162] width 161 height 17
